Goal: Task Accomplishment & Management: Complete application form

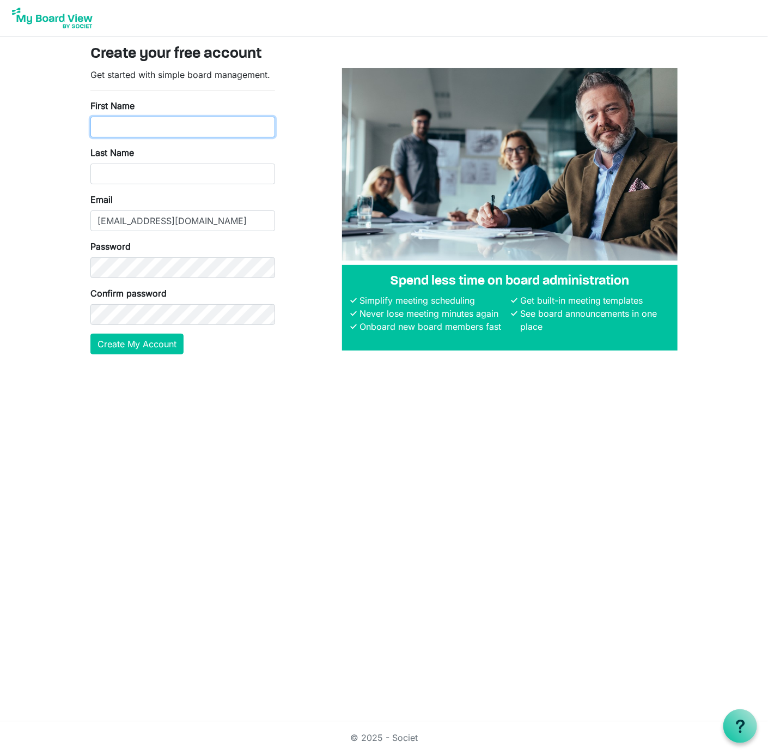
click at [112, 119] on input "First Name" at bounding box center [182, 127] width 185 height 21
type input "Fred"
type input "Gratzon"
click at [133, 346] on button "Create My Account" at bounding box center [136, 344] width 93 height 21
click at [84, 257] on div "Get started with simple board management. First Name Fred Last Name Gratzon Ema…" at bounding box center [182, 215] width 201 height 295
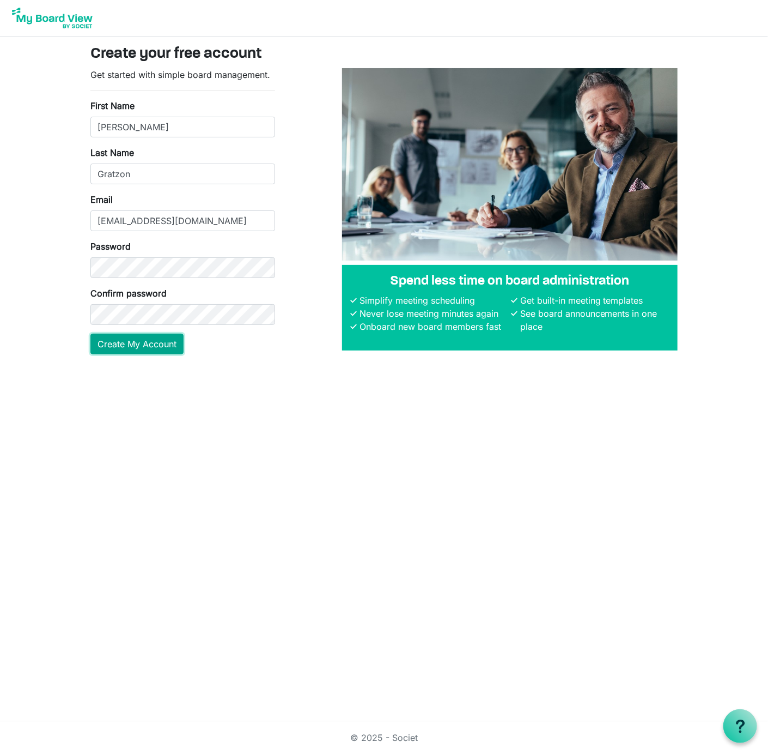
click at [118, 340] on button "Create My Account" at bounding box center [136, 344] width 93 height 21
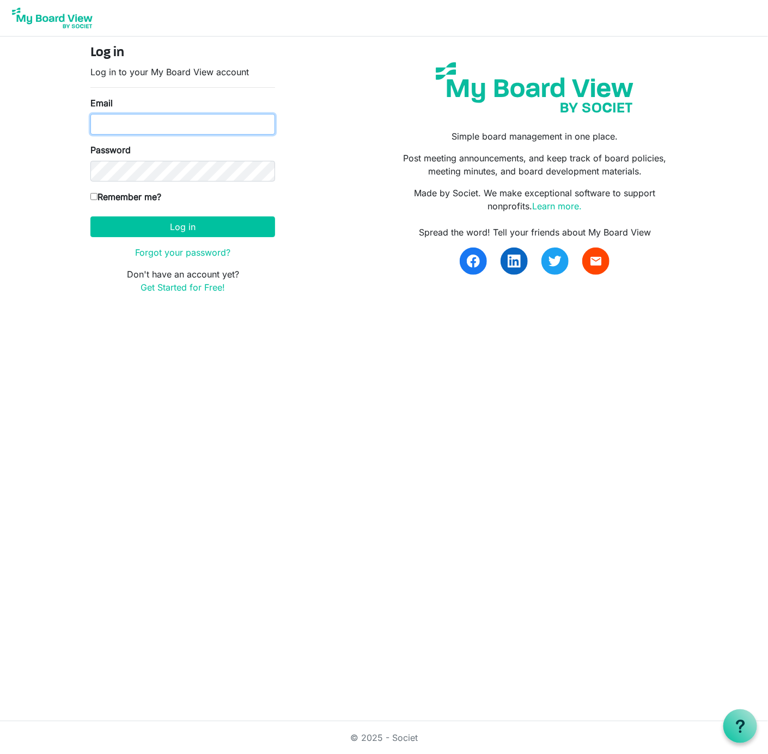
click at [111, 117] on input "Email" at bounding box center [182, 124] width 185 height 21
type input "[EMAIL_ADDRESS][DOMAIN_NAME]"
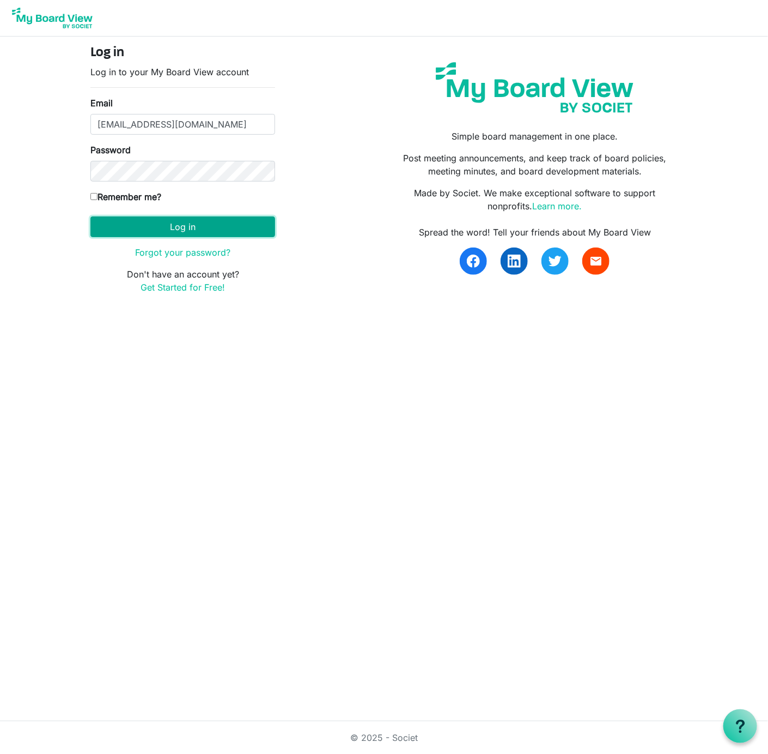
click at [190, 226] on button "Log in" at bounding box center [182, 226] width 185 height 21
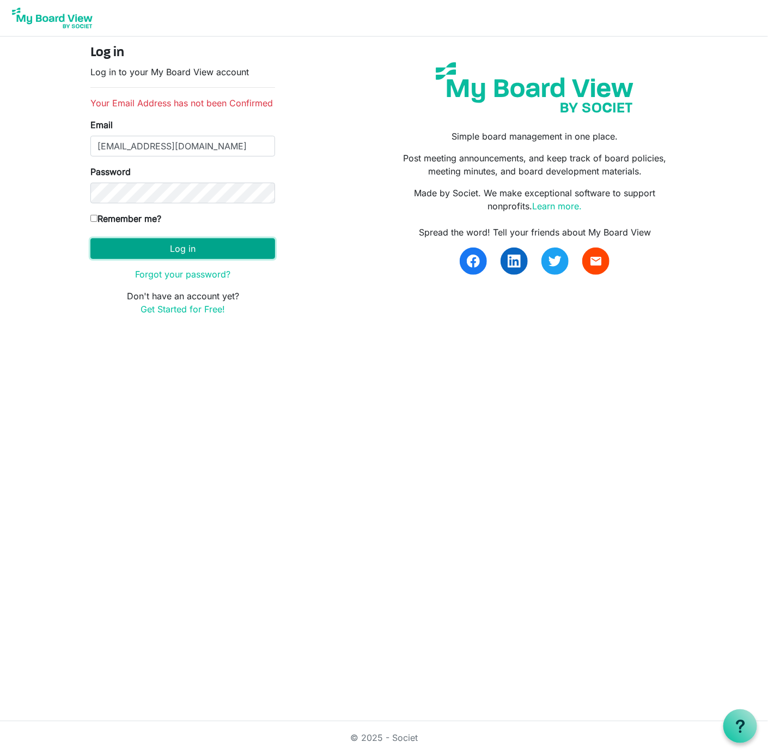
click at [175, 249] on button "Log in" at bounding box center [182, 248] width 185 height 21
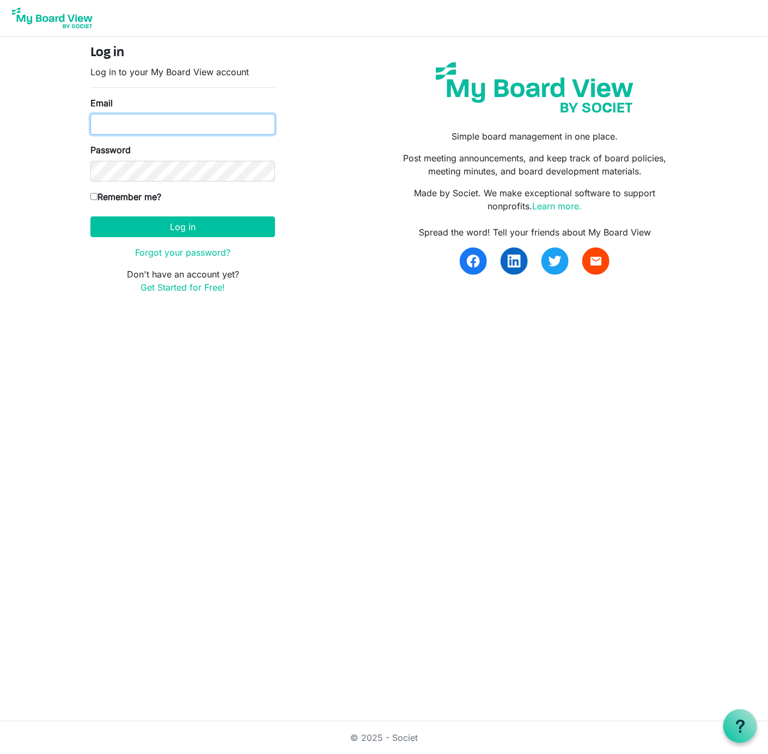
click at [159, 118] on input "Email" at bounding box center [182, 124] width 185 height 21
type input "[EMAIL_ADDRESS][DOMAIN_NAME]"
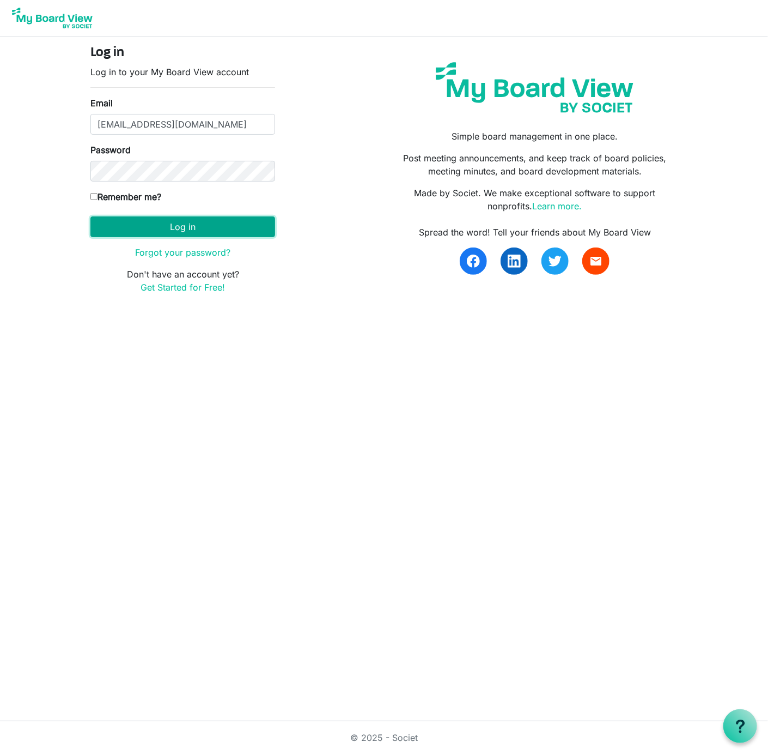
click at [181, 227] on button "Log in" at bounding box center [182, 226] width 185 height 21
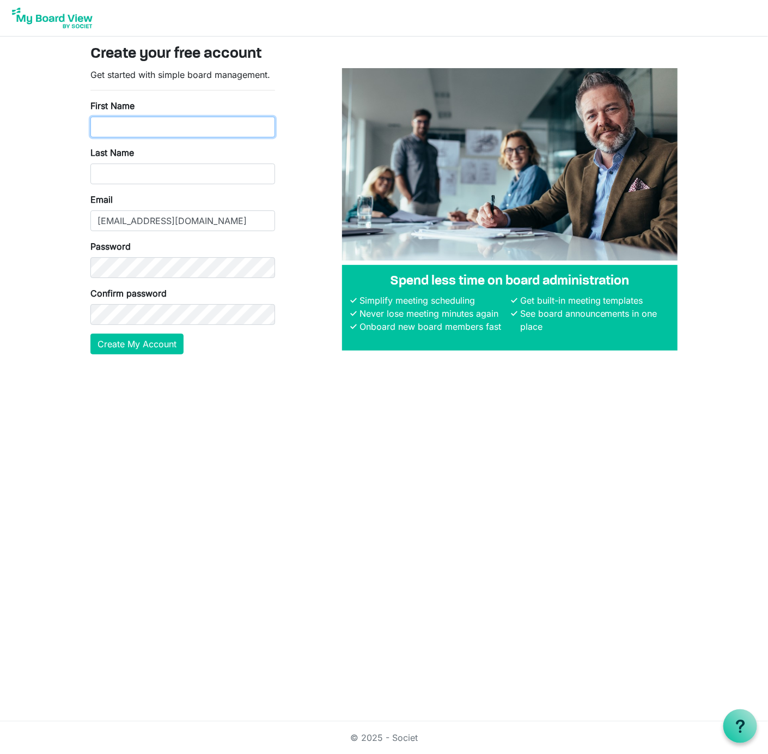
click at [112, 128] on input "First Name" at bounding box center [182, 127] width 185 height 21
type input "Fred"
type input "Gratzon"
click at [133, 342] on button "Create My Account" at bounding box center [136, 344] width 93 height 21
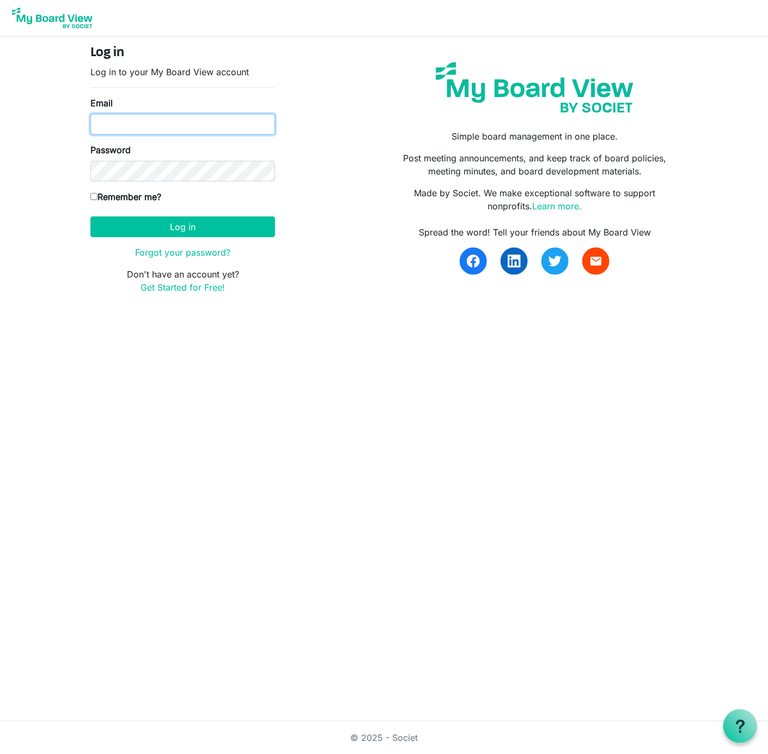
click at [125, 122] on input "Email" at bounding box center [182, 124] width 185 height 21
type input "[EMAIL_ADDRESS][DOMAIN_NAME]"
click at [183, 253] on link "Forgot your password?" at bounding box center [182, 252] width 95 height 11
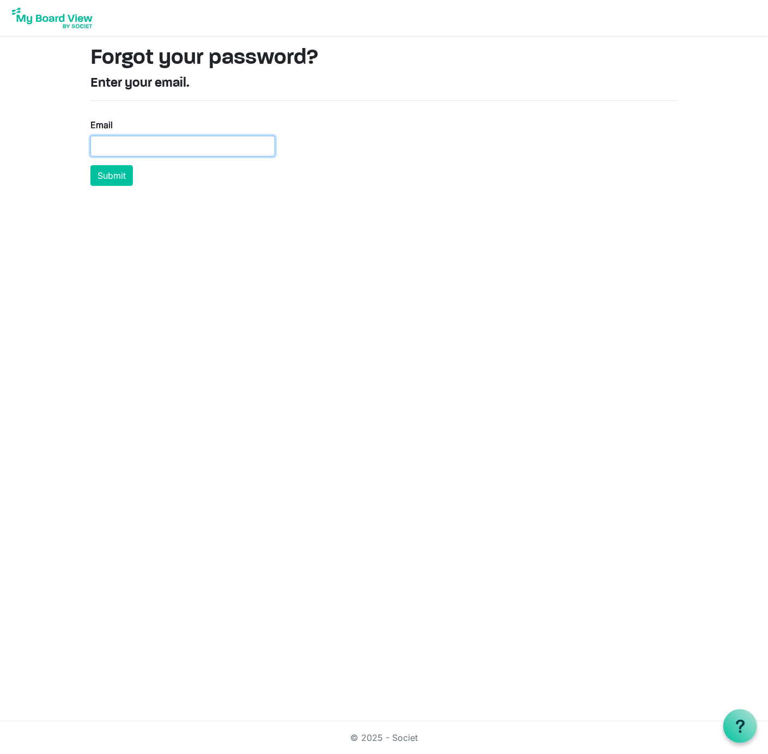
click at [108, 144] on input "Email" at bounding box center [182, 146] width 185 height 21
type input "[EMAIL_ADDRESS][DOMAIN_NAME]"
click at [126, 173] on button "Submit" at bounding box center [111, 175] width 43 height 21
